Goal: Task Accomplishment & Management: Manage account settings

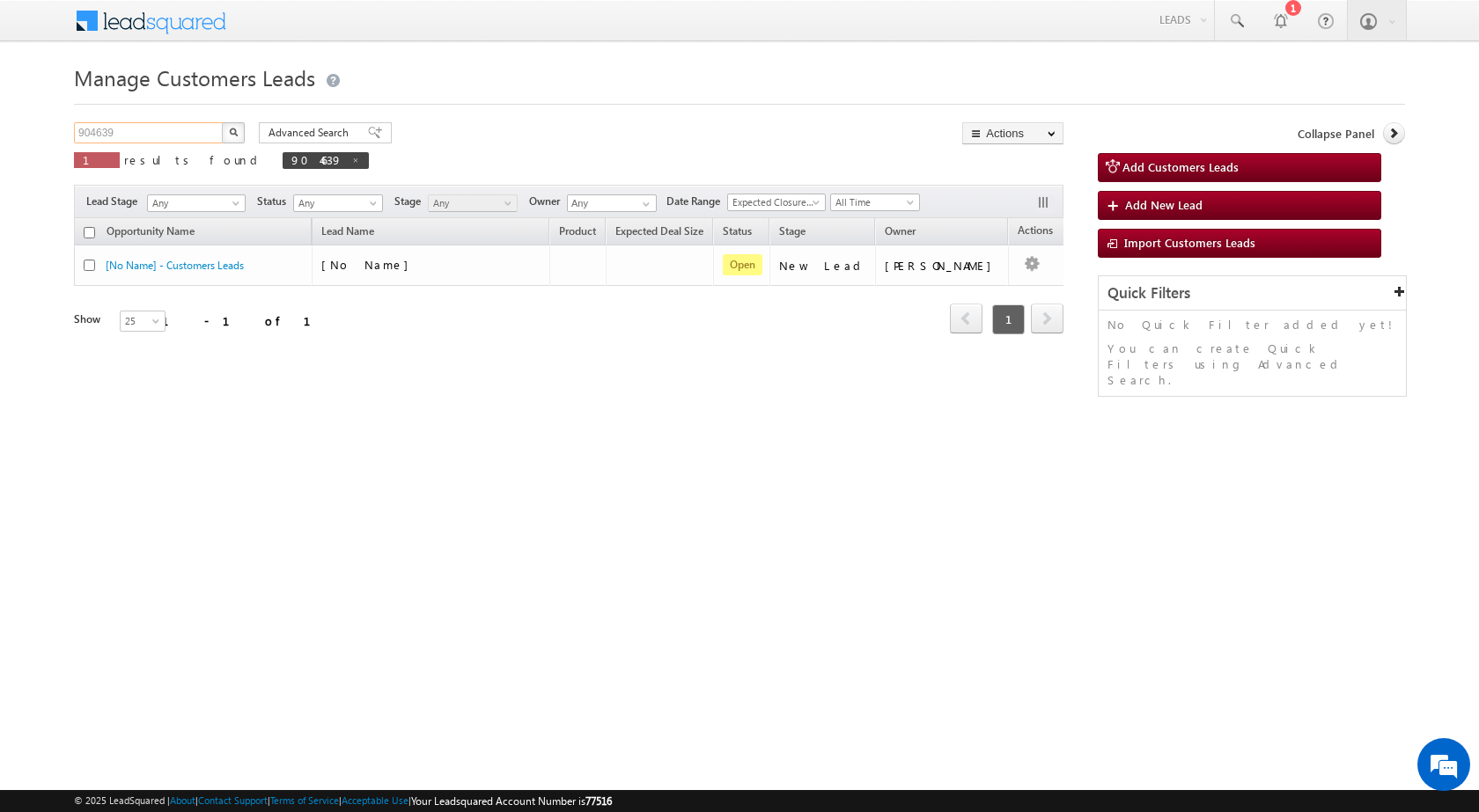
click at [114, 134] on input "904639" at bounding box center [149, 132] width 151 height 21
paste input "789901"
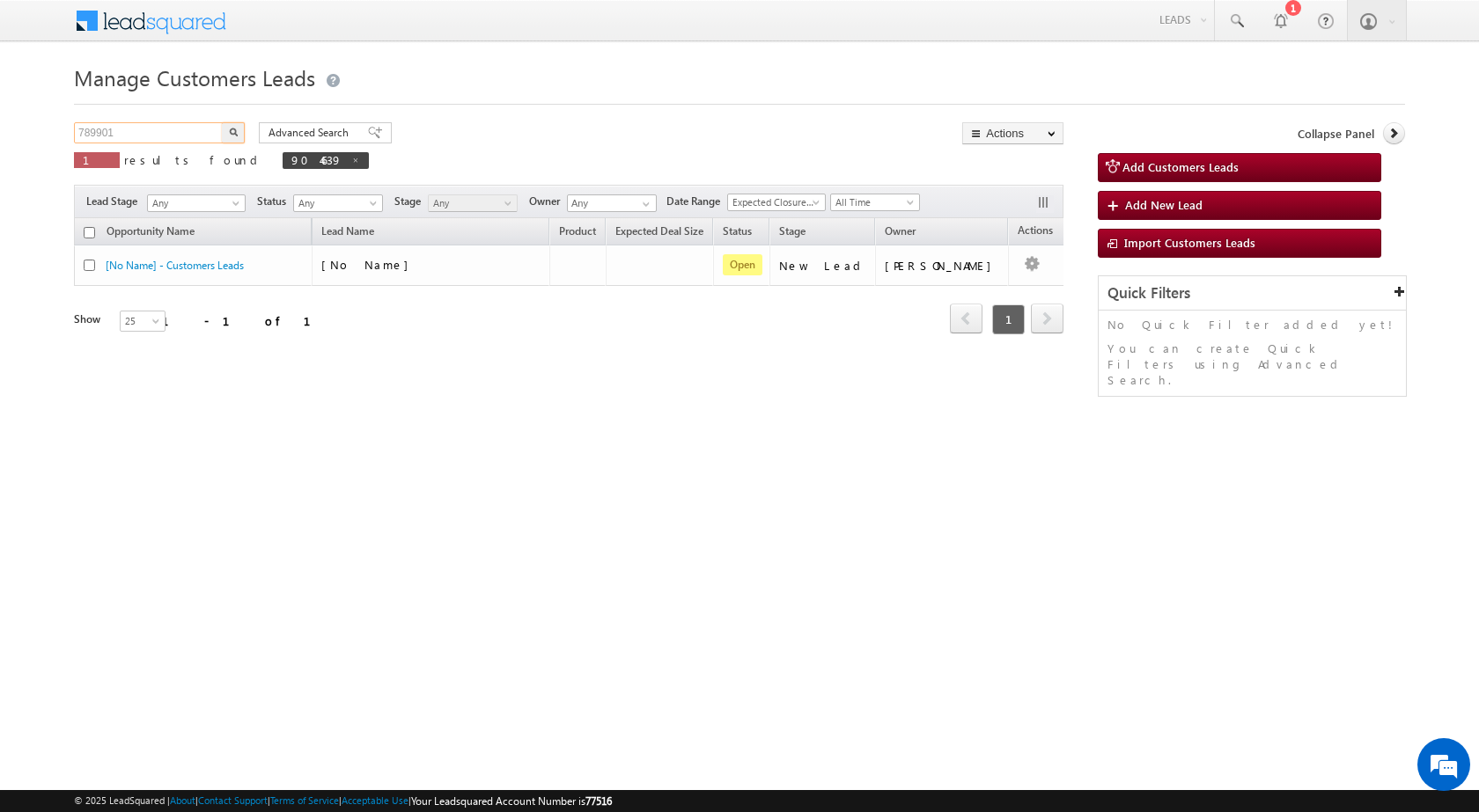
type input "789901"
click at [222, 122] on button "button" at bounding box center [233, 132] width 23 height 21
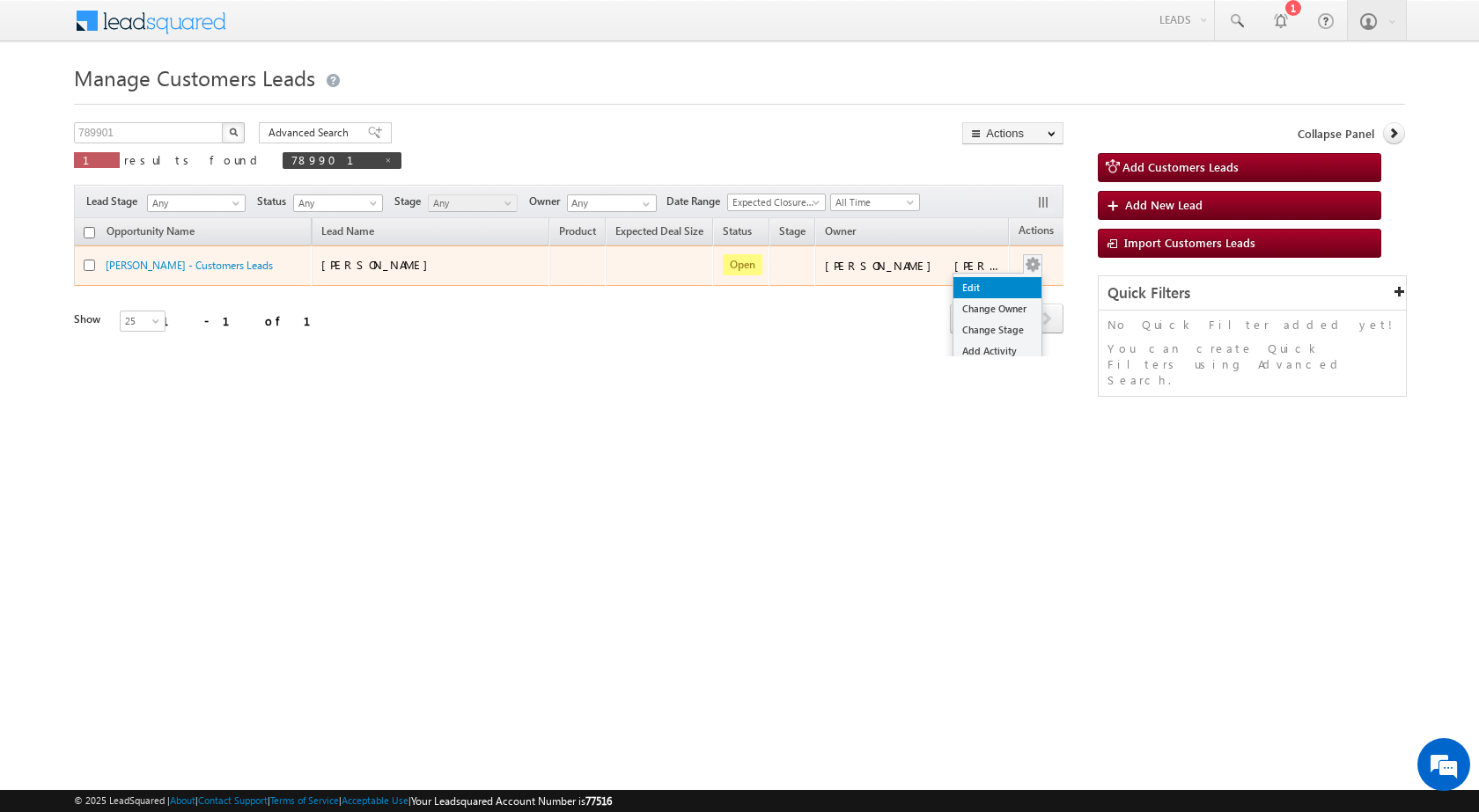
click at [995, 282] on link "Edit" at bounding box center [997, 287] width 88 height 21
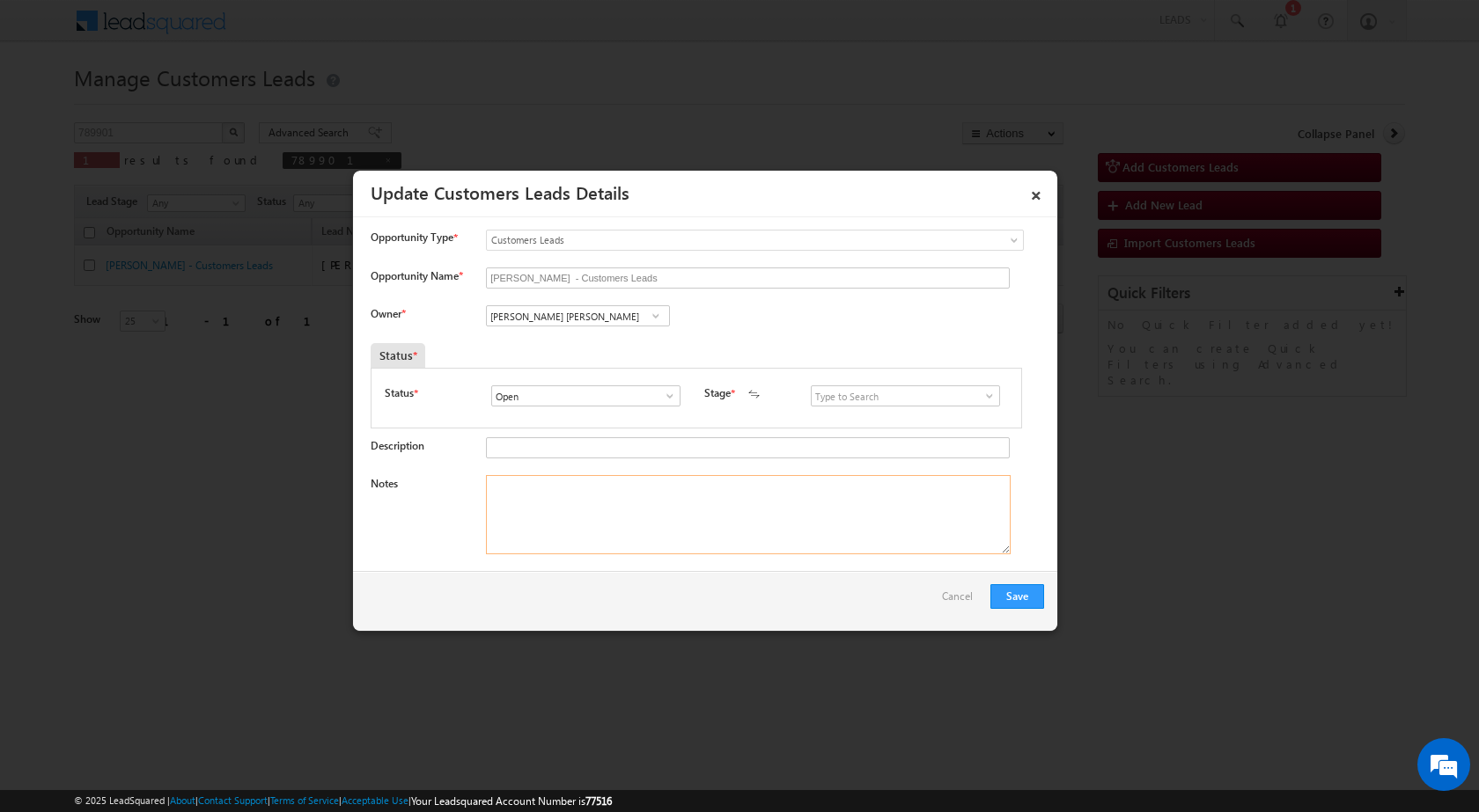
click at [656, 513] on textarea "Notes" at bounding box center [748, 515] width 525 height 79
paste textarea "789901 / Narsubai [PERSON_NAME] / 9657126660 / CUST WANT 10 LAKH TOP UP AMOUNT …"
type textarea "789901 / Narsubai [PERSON_NAME] / 9657126660 / CUST WANT 10 LAKH TOP UP AMOUNT …"
click at [657, 315] on span at bounding box center [656, 316] width 18 height 14
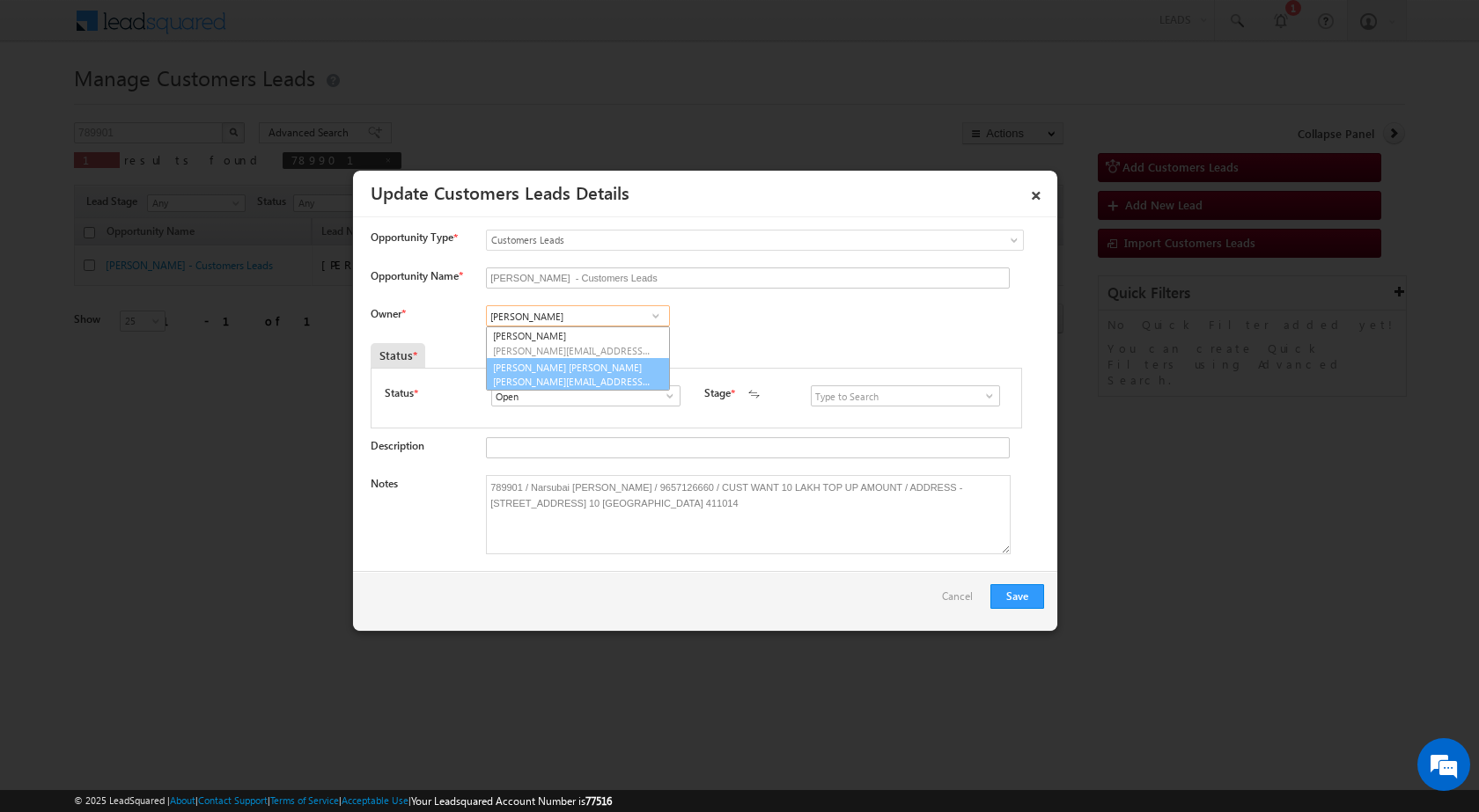
scroll to position [1, 0]
click at [585, 377] on span "[PERSON_NAME][EMAIL_ADDRESS][PERSON_NAME][DOMAIN_NAME]" at bounding box center [572, 380] width 159 height 13
type input "[PERSON_NAME] [PERSON_NAME]"
click at [986, 396] on span at bounding box center [990, 396] width 18 height 14
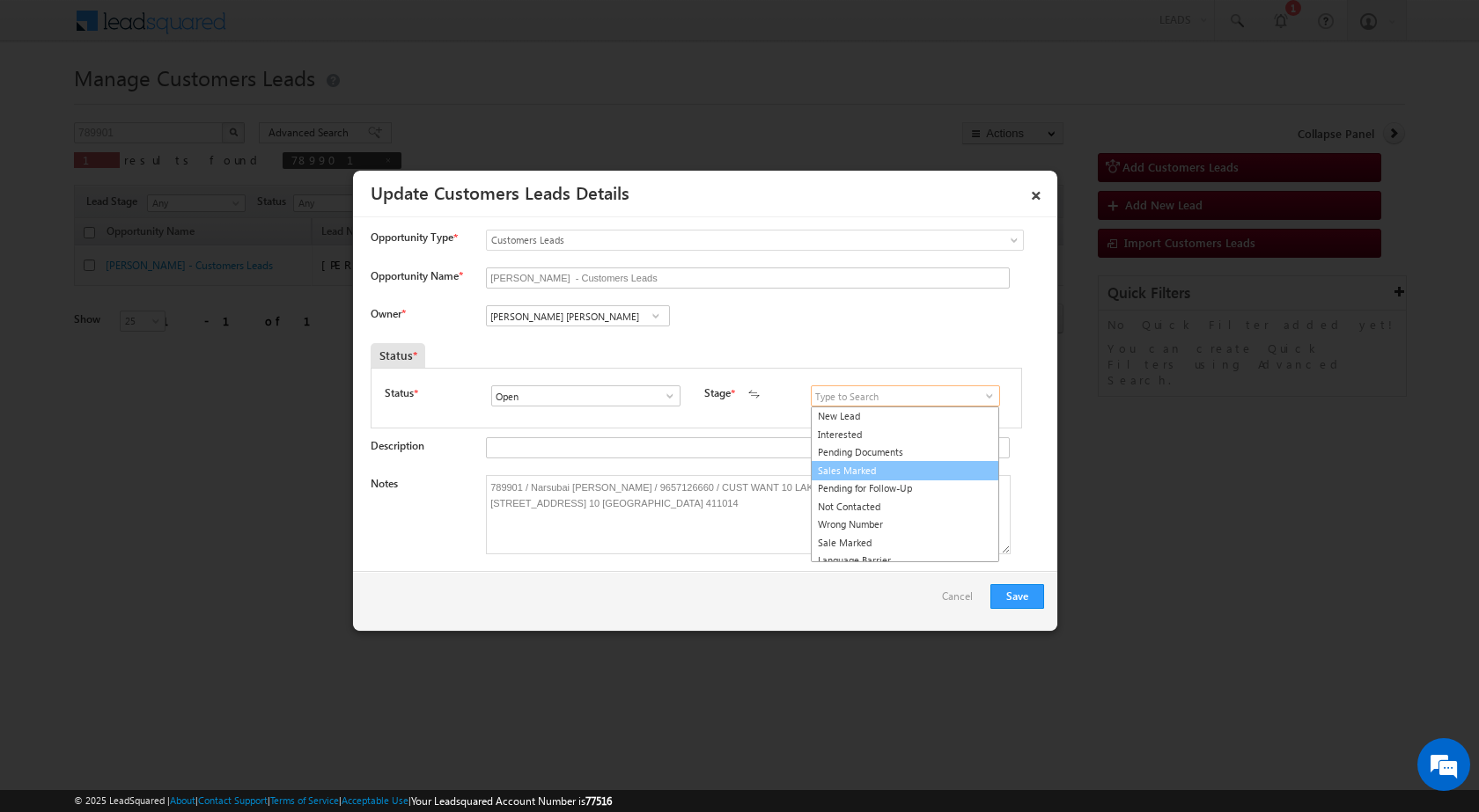
click at [906, 476] on link "Sales Marked" at bounding box center [905, 471] width 188 height 21
type input "Sales Marked"
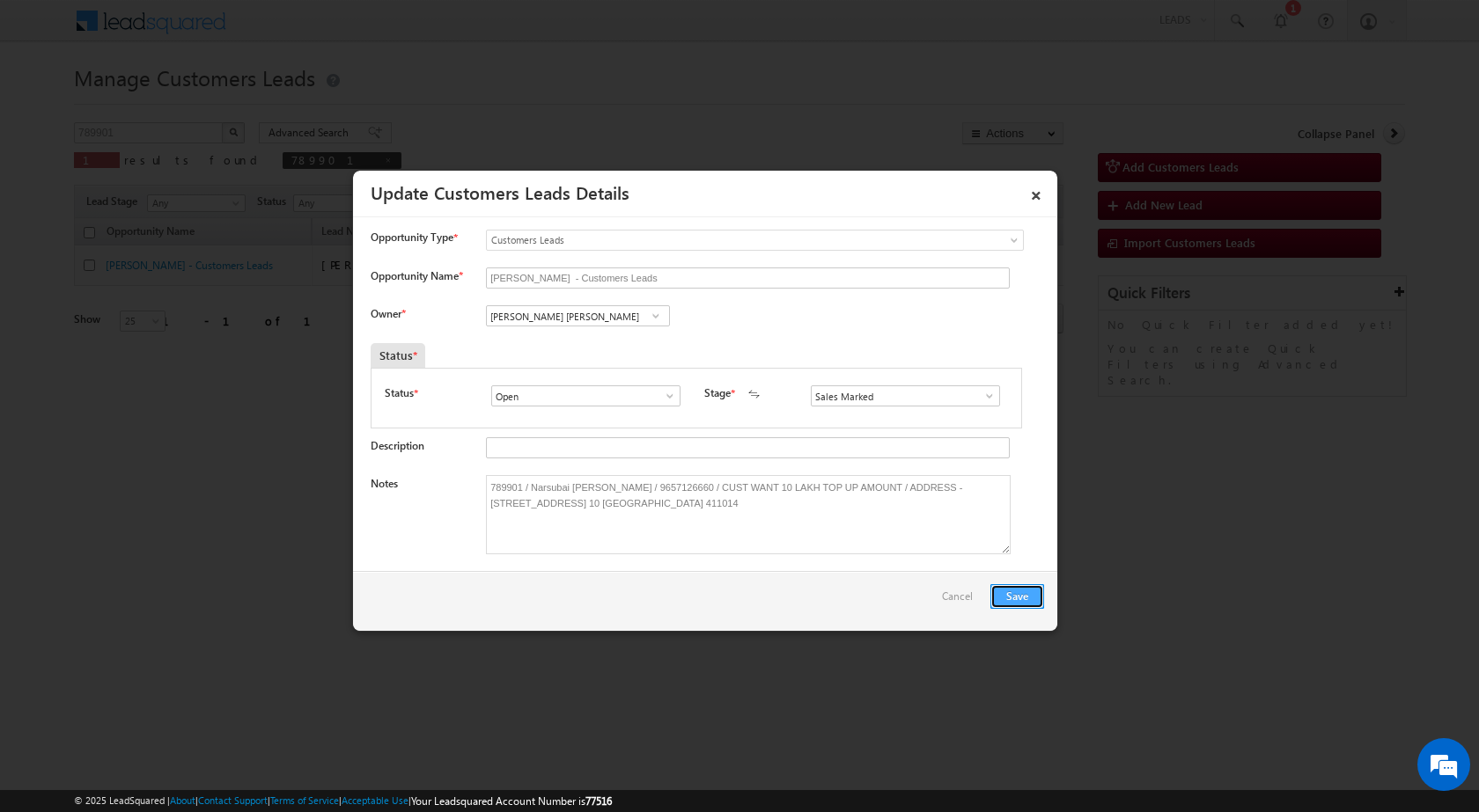
click at [1025, 590] on button "Save" at bounding box center [1016, 596] width 53 height 25
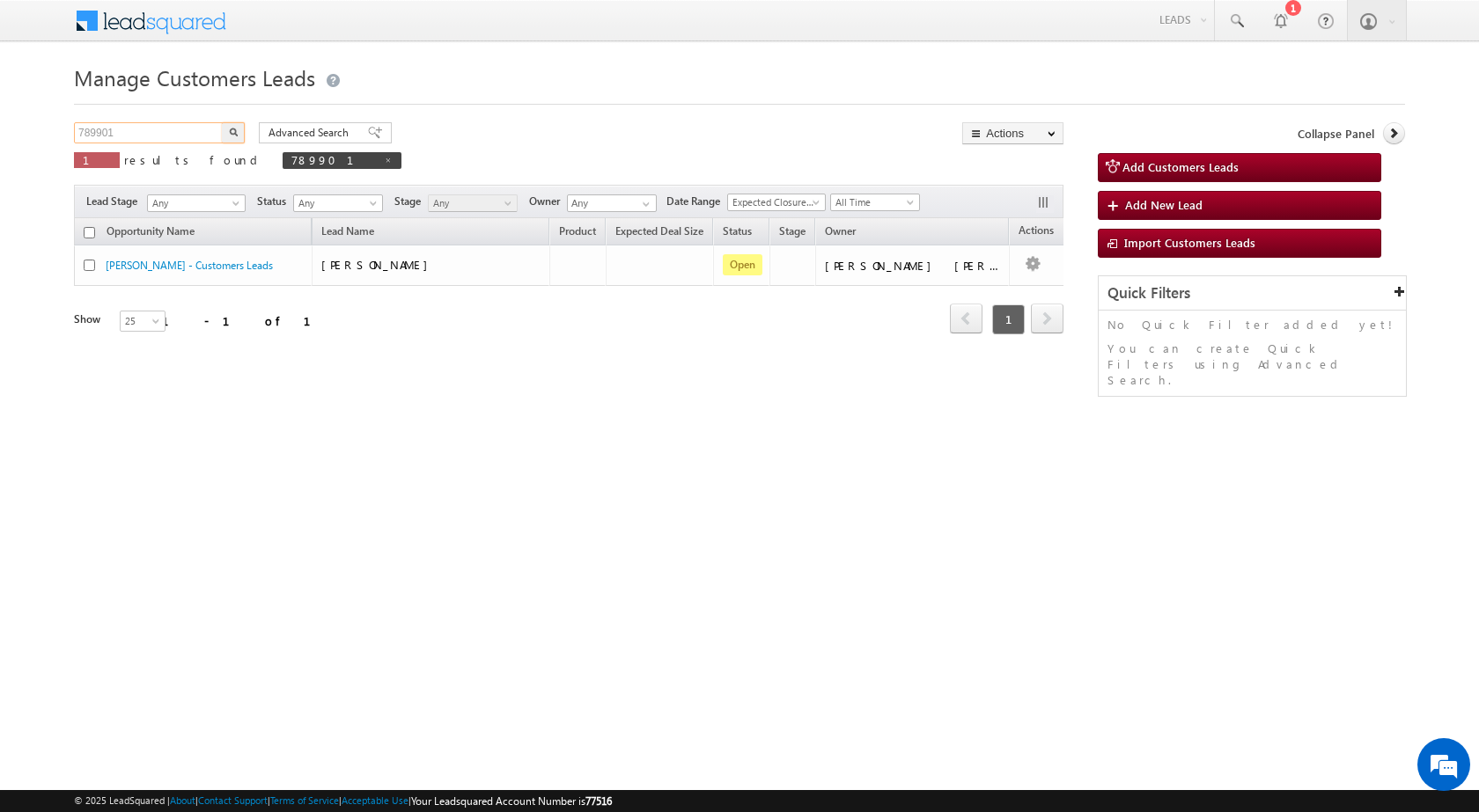
click at [102, 134] on input "789901" at bounding box center [149, 132] width 151 height 21
paste input "92096"
type input "792096"
click at [222, 122] on button "button" at bounding box center [233, 132] width 23 height 21
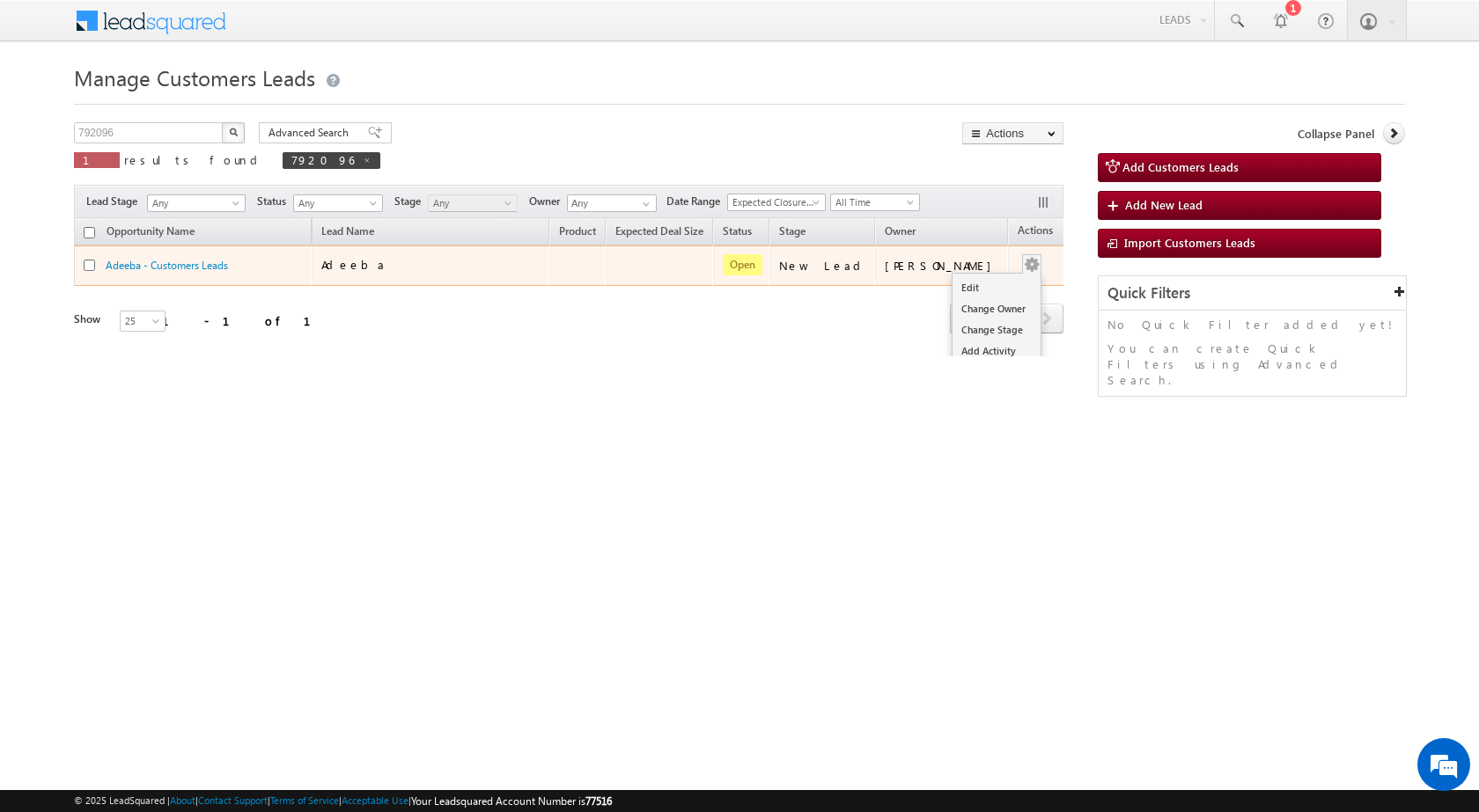
click at [1017, 273] on div "Edit Change Owner Change Stage Add Activity Add Task Delete" at bounding box center [1031, 265] width 29 height 23
click at [954, 288] on link "Edit" at bounding box center [996, 287] width 88 height 21
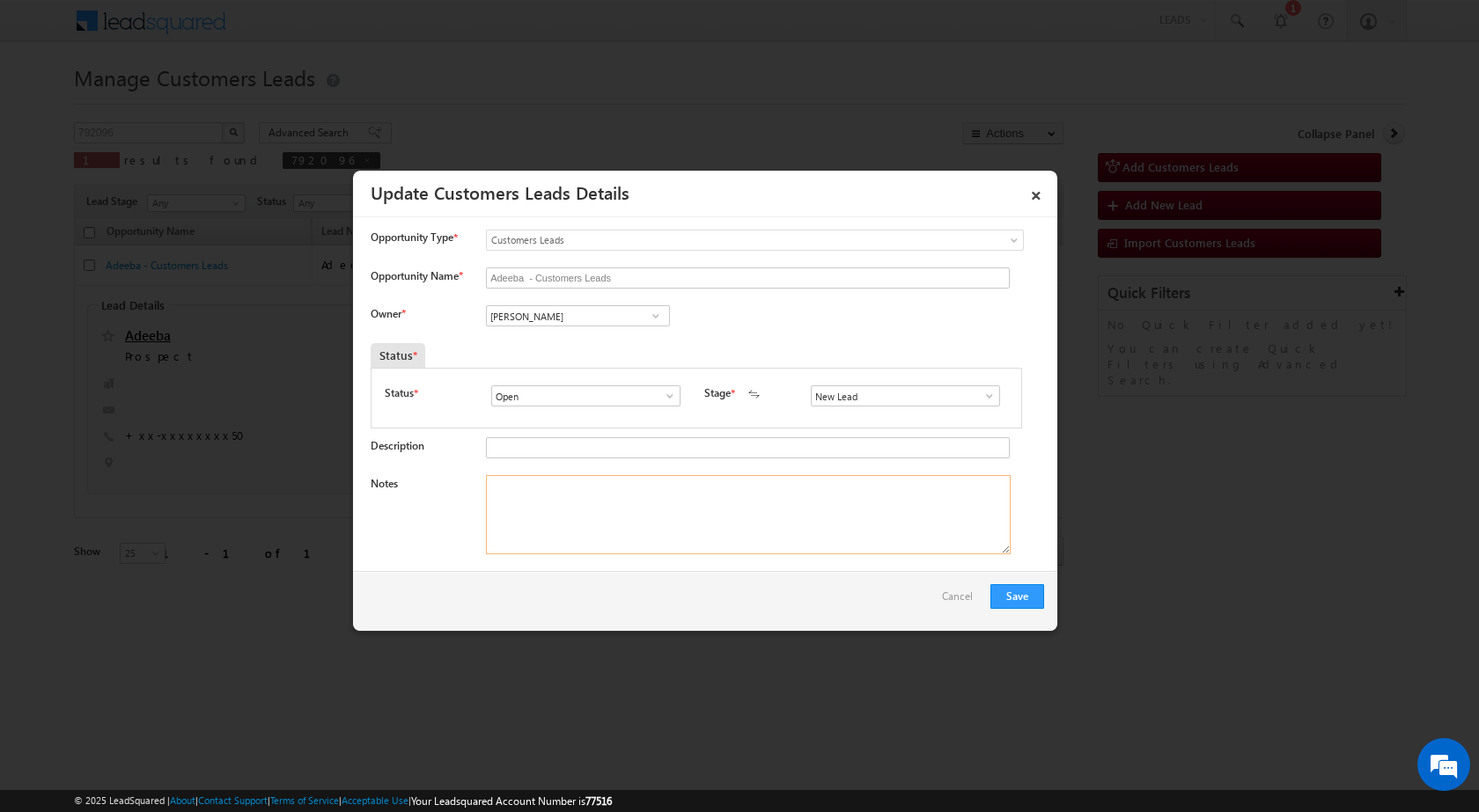
click at [677, 527] on textarea "Notes" at bounding box center [748, 515] width 525 height 79
paste textarea "792096 / Adeeba / 9315185050 / CUST WANT 10 LAKH TOP UP / ADDRESS - I / [GEOGRA…"
type textarea "792096 / Adeeba / 9315185050 / CUST WANT 10 LAKH TOP UP / ADDRESS - I / [GEOGRA…"
click at [981, 397] on span at bounding box center [990, 396] width 18 height 14
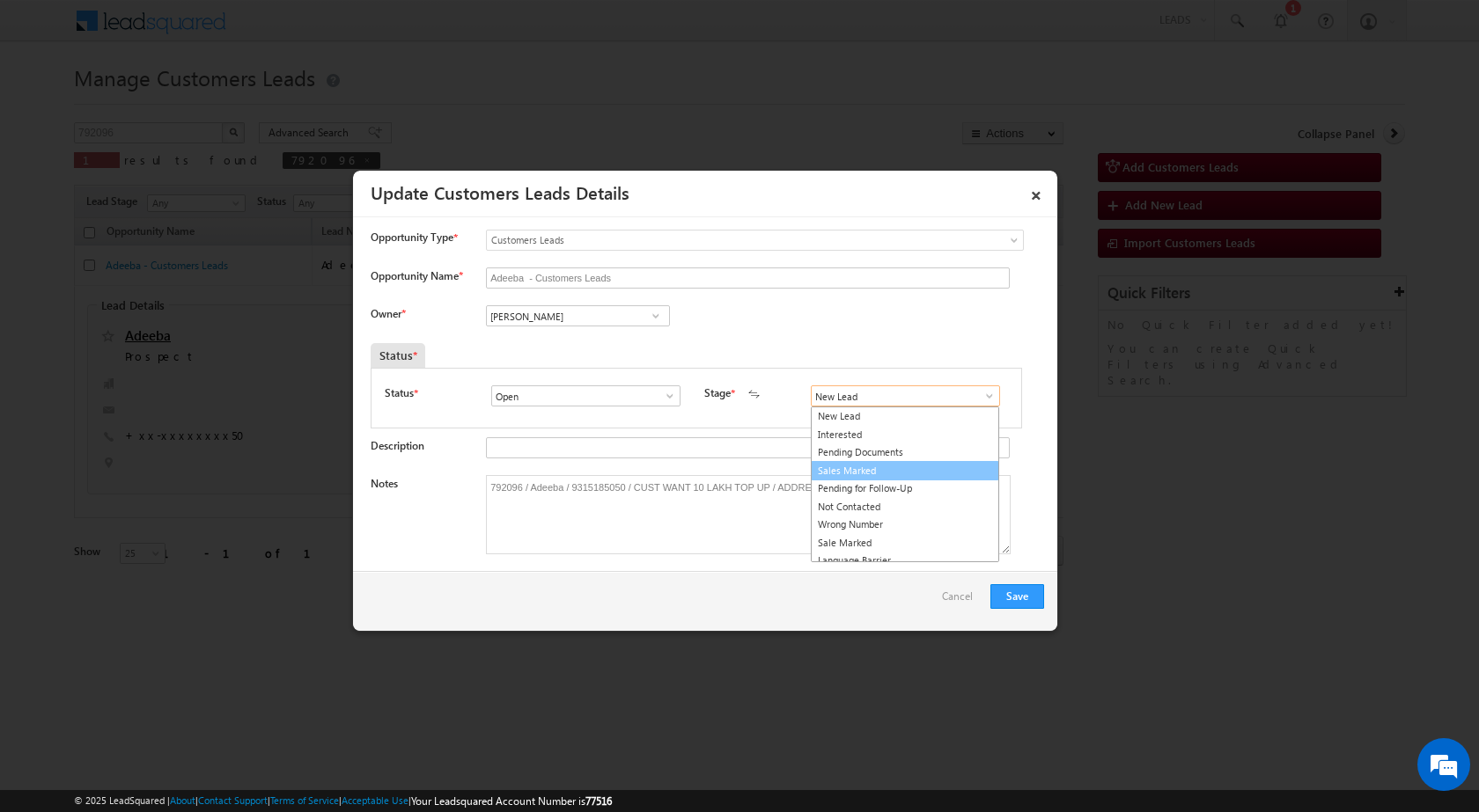
click at [868, 466] on link "Sales Marked" at bounding box center [905, 471] width 188 height 21
type input "Sales Marked"
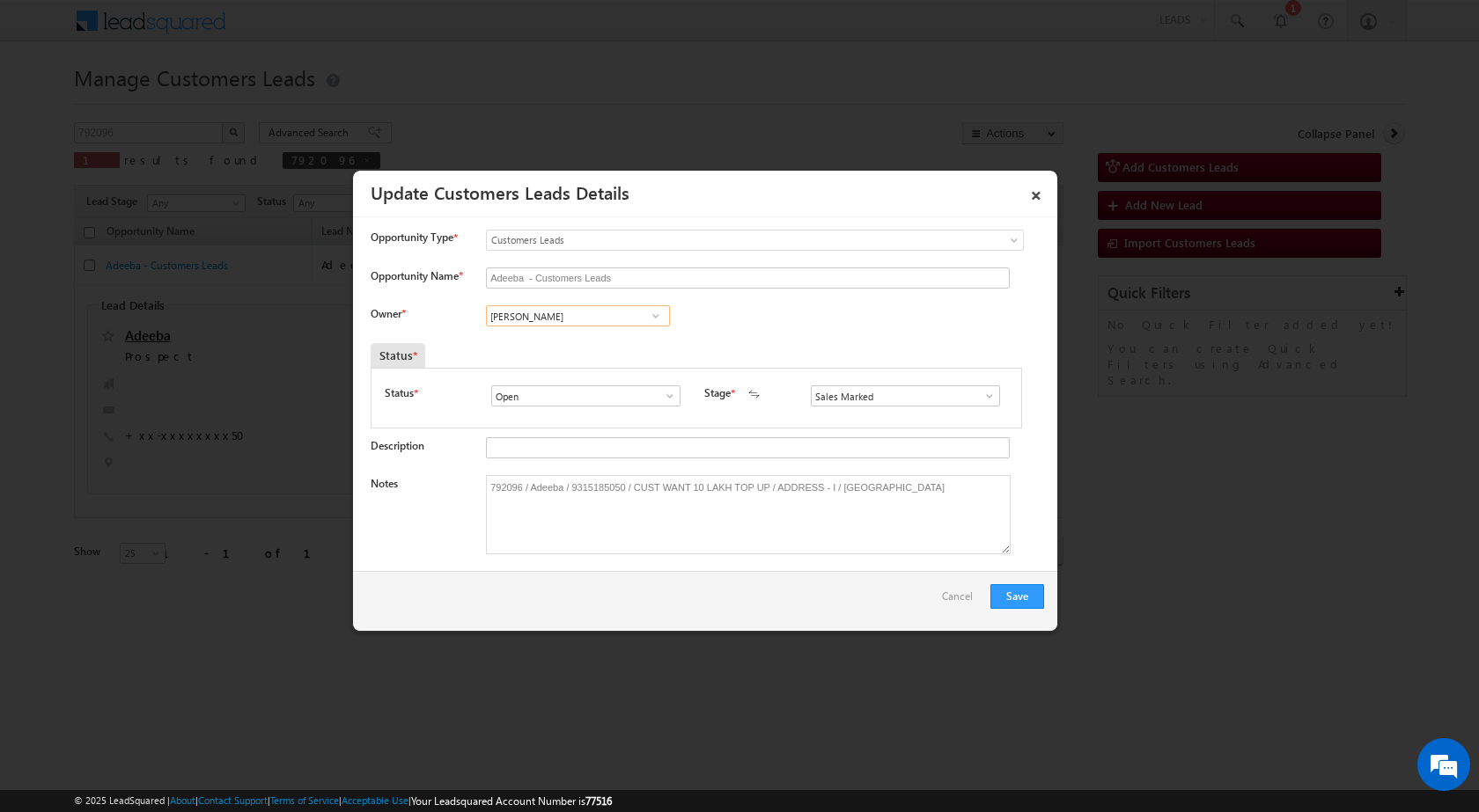
click at [589, 312] on input "[PERSON_NAME]" at bounding box center [577, 316] width 184 height 21
click at [582, 404] on link "[PERSON_NAME] [PERSON_NAME][EMAIL_ADDRESS][DOMAIN_NAME]" at bounding box center [577, 406] width 184 height 34
type input "[PERSON_NAME]"
click at [1004, 591] on button "Save" at bounding box center [1016, 596] width 53 height 25
